Goal: Task Accomplishment & Management: Manage account settings

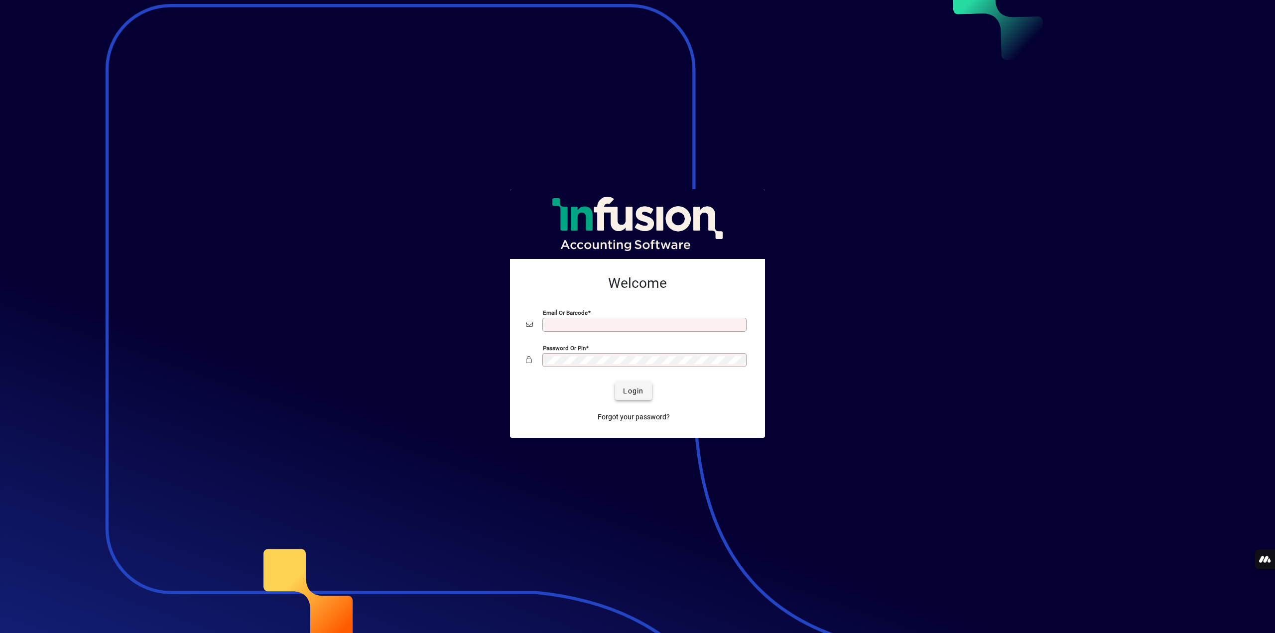
type input "**********"
drag, startPoint x: 1261, startPoint y: 0, endPoint x: 639, endPoint y: 395, distance: 736.3
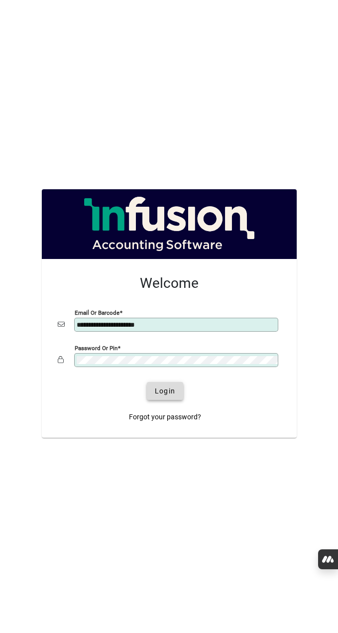
click at [162, 392] on span "Login" at bounding box center [165, 391] width 20 height 10
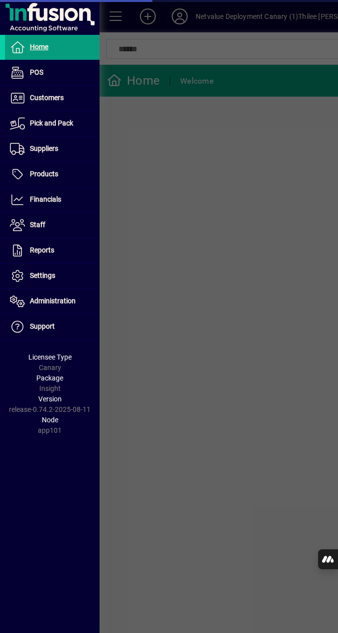
scroll to position [0, 58]
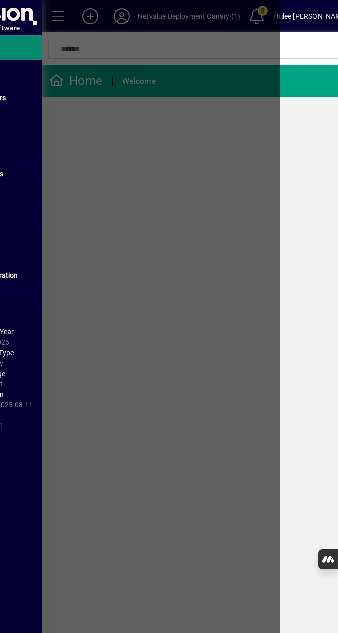
click at [52, 25] on div at bounding box center [111, 316] width 338 height 633
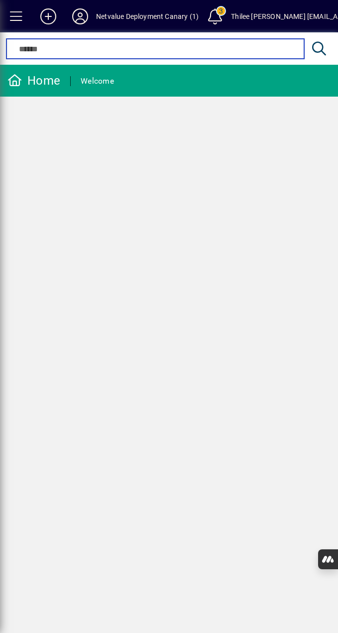
scroll to position [0, 0]
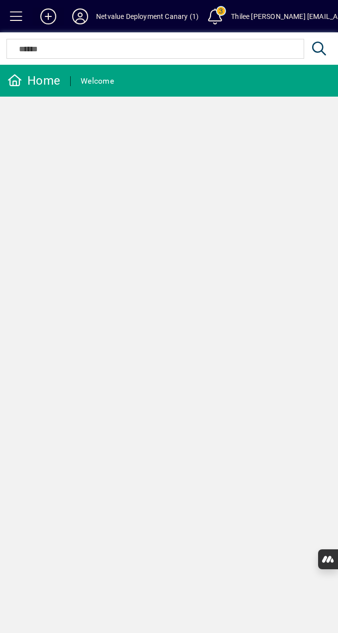
click at [52, 25] on span at bounding box center [48, 16] width 32 height 24
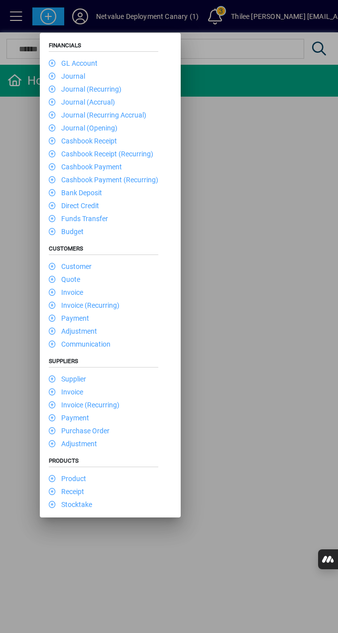
click at [77, 22] on div at bounding box center [169, 316] width 338 height 633
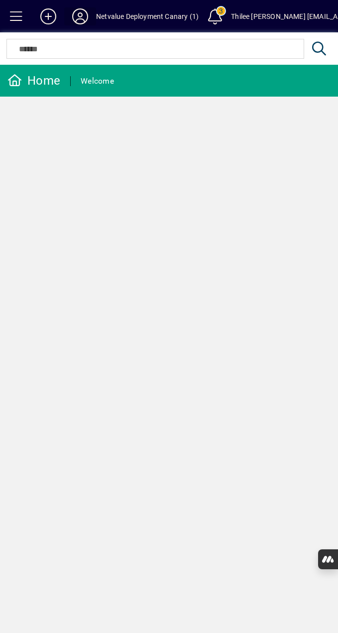
click at [77, 22] on icon at bounding box center [80, 16] width 20 height 16
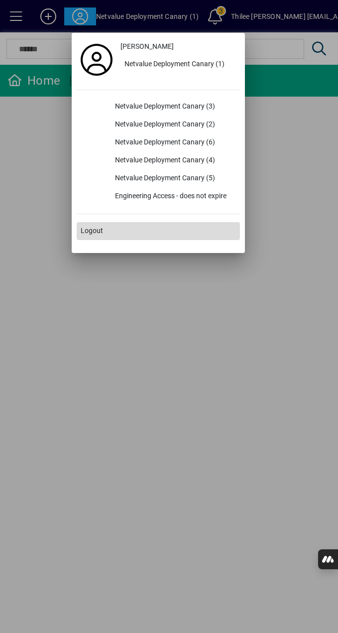
click at [92, 236] on span at bounding box center [158, 231] width 163 height 24
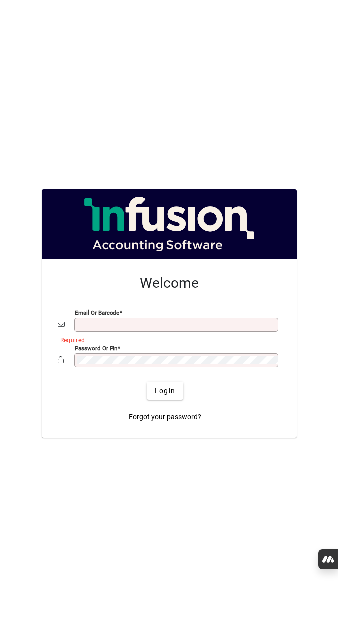
type input "**********"
